Goal: Find specific page/section: Find specific page/section

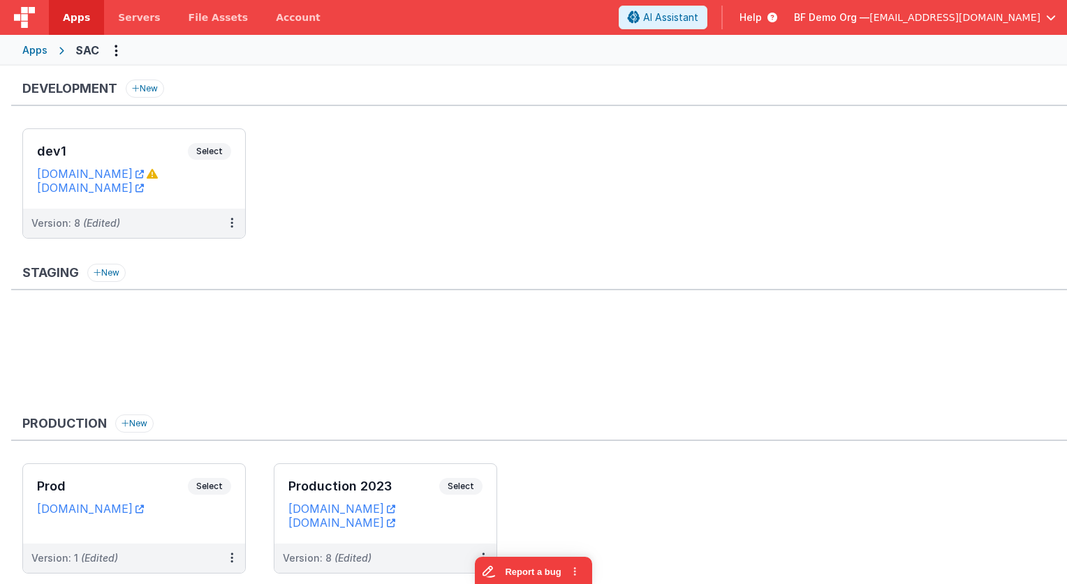
scroll to position [42, 0]
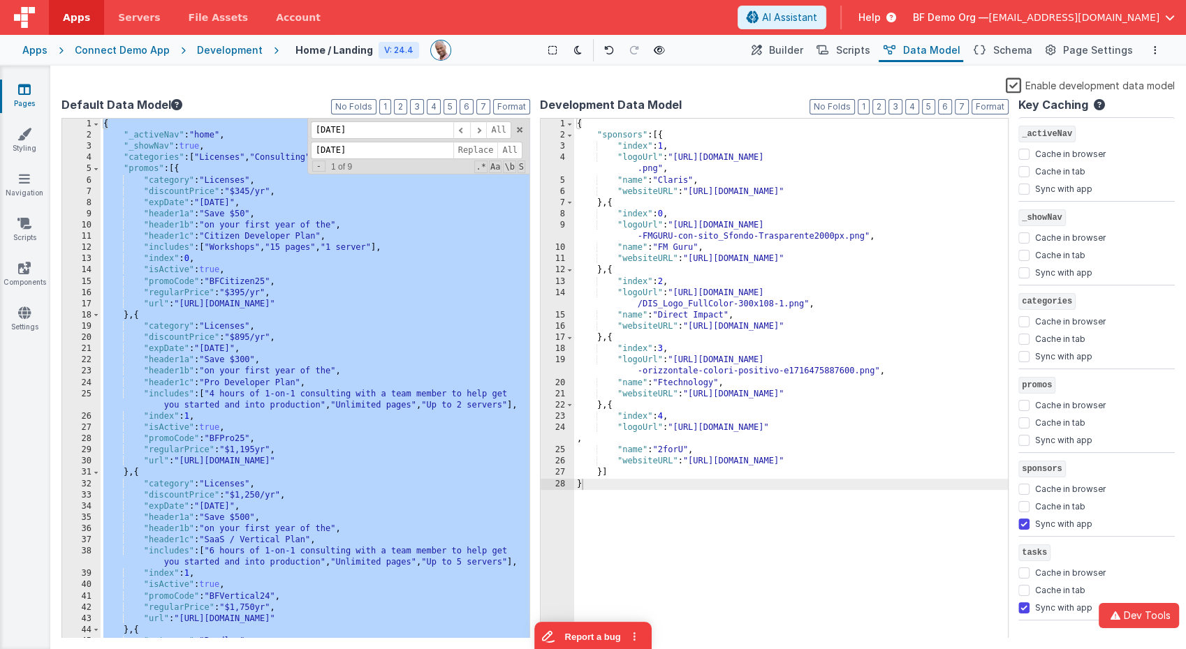
click at [217, 51] on div "Development" at bounding box center [230, 50] width 66 height 14
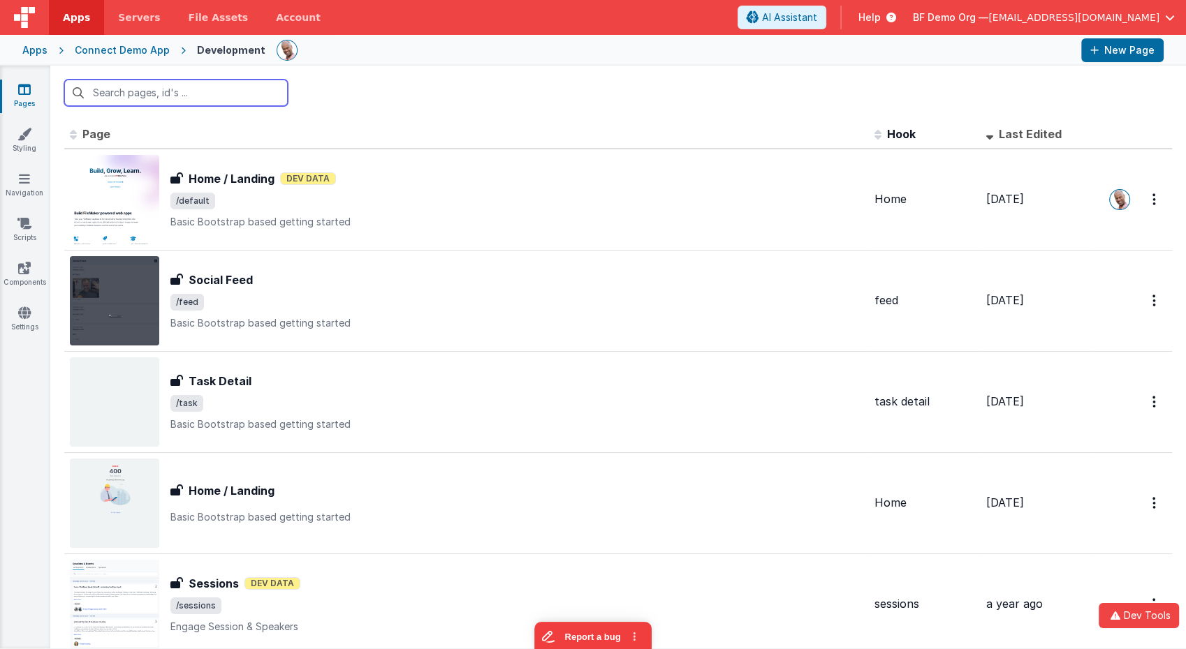
click at [132, 52] on div "Connect Demo App" at bounding box center [122, 50] width 95 height 14
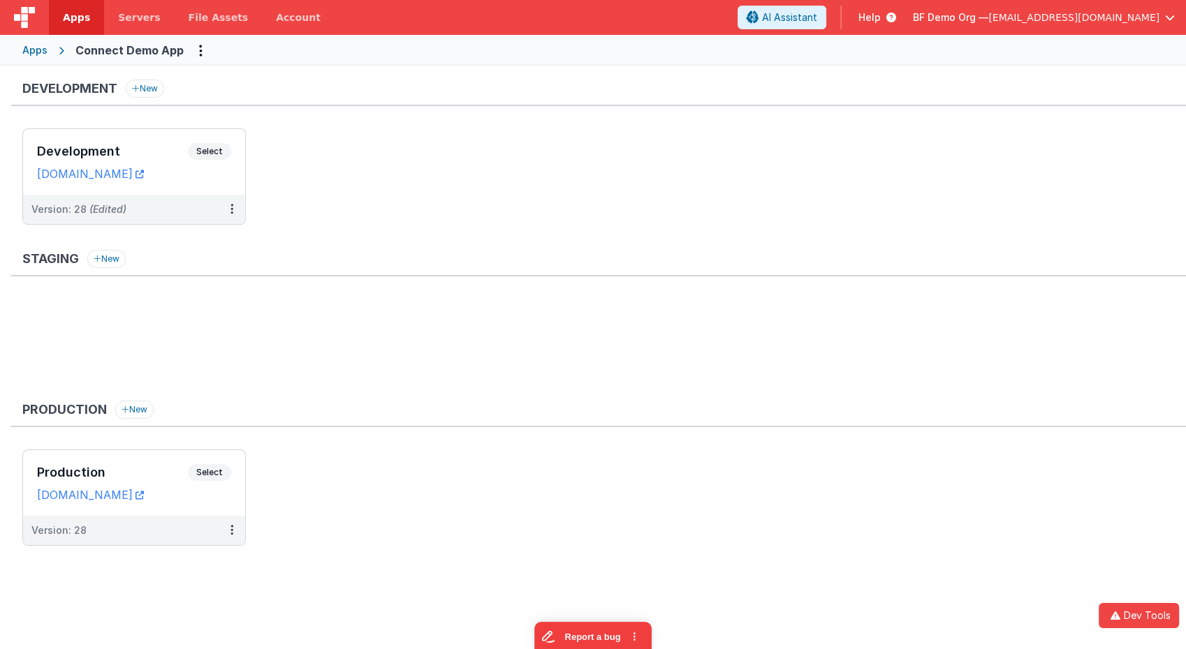
click at [528, 134] on ul "Development Select URLs connectdev.fmbetterforms.com Version: 28 (Edited)" at bounding box center [603, 183] width 1163 height 110
